Goal: Task Accomplishment & Management: Manage account settings

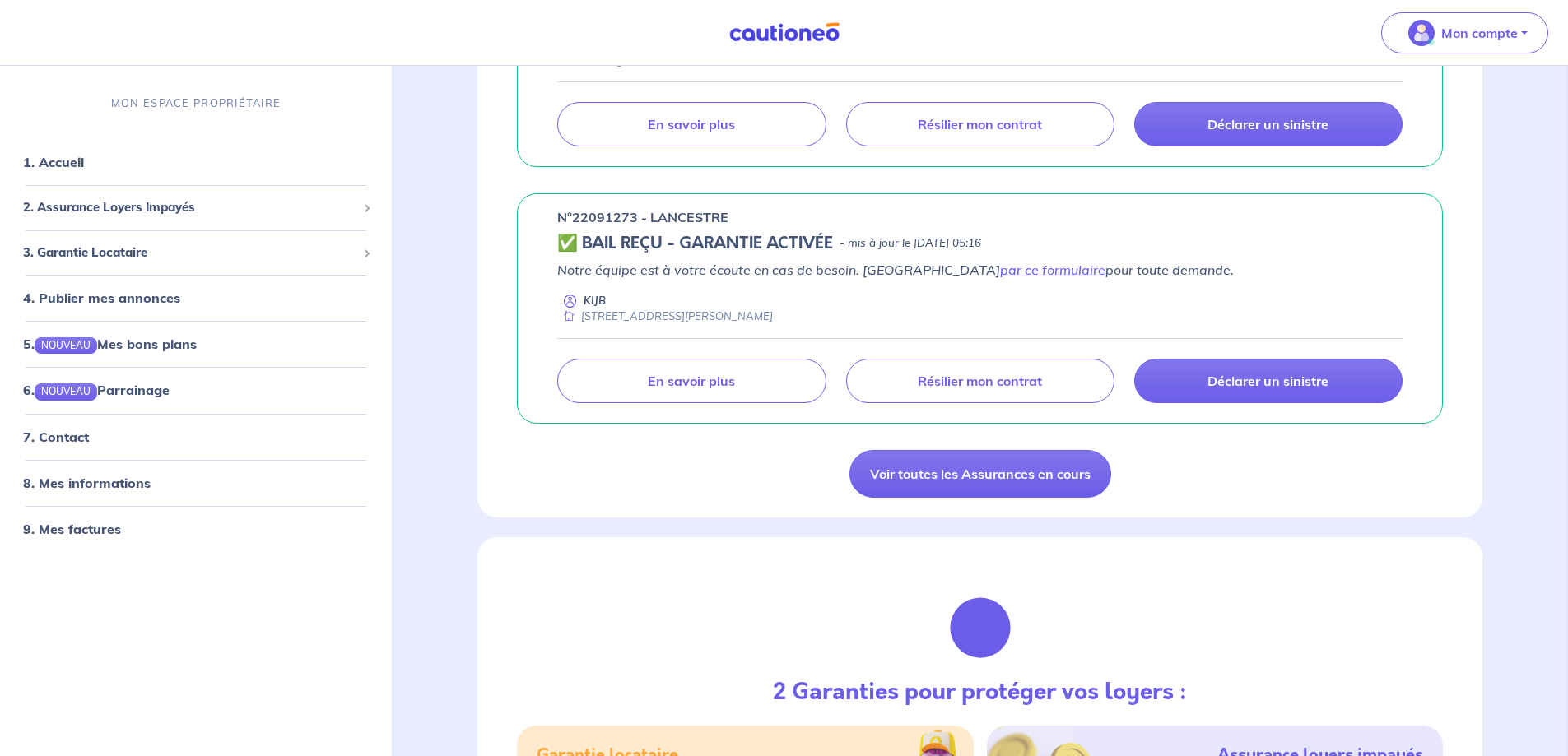
scroll to position [1234, 0]
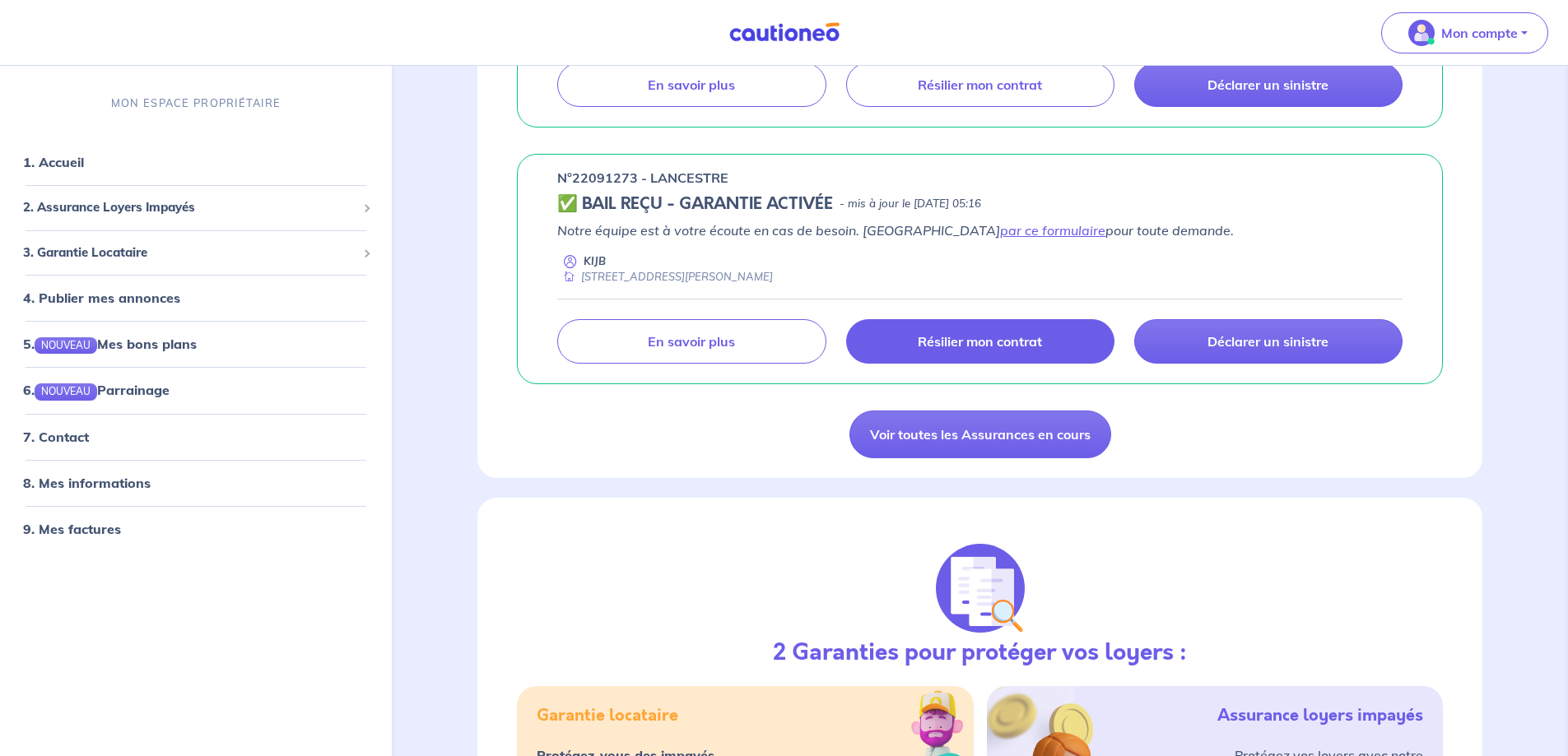
click at [940, 350] on p "Résilier mon contrat" at bounding box center [980, 341] width 124 height 16
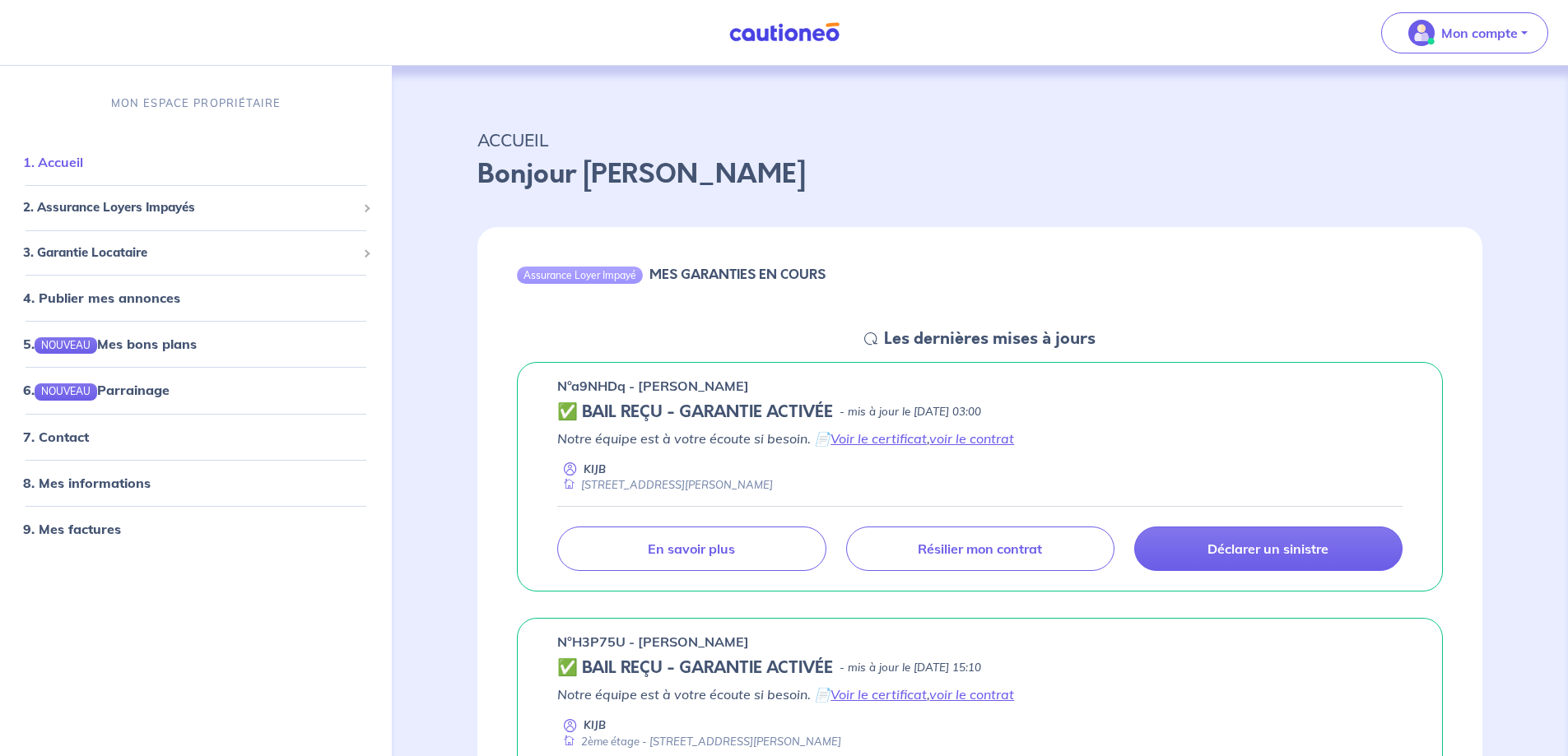
click at [73, 166] on link "1. Accueil" at bounding box center [52, 161] width 60 height 16
